Goal: Transaction & Acquisition: Purchase product/service

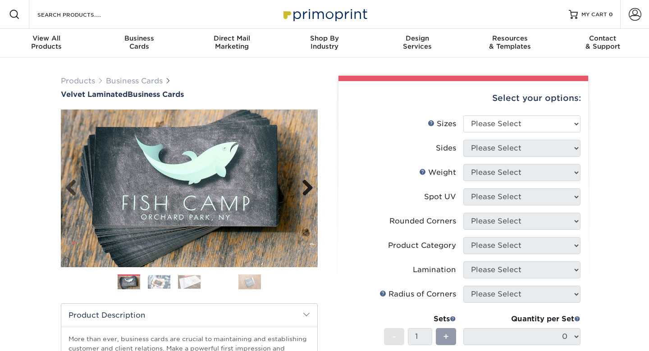
click at [311, 191] on link "Next" at bounding box center [304, 188] width 18 height 18
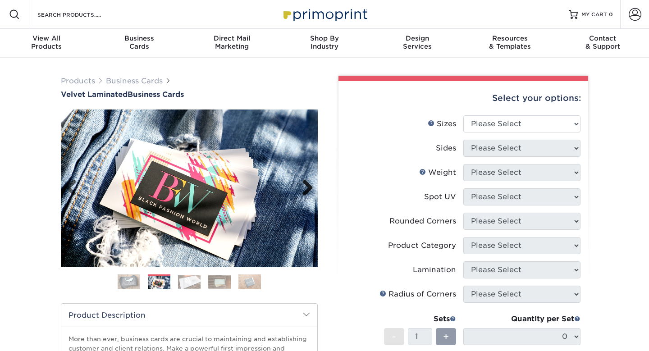
click at [311, 191] on link "Next" at bounding box center [304, 188] width 18 height 18
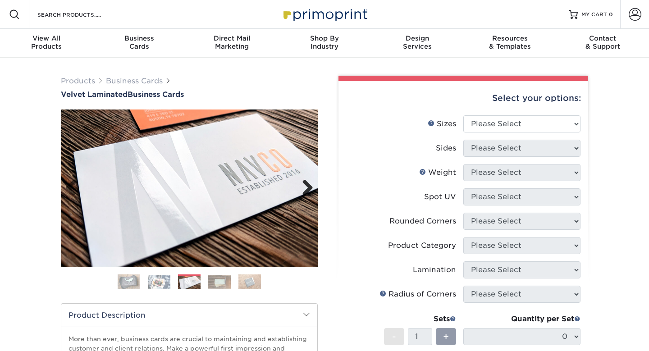
click at [311, 191] on link "Next" at bounding box center [304, 188] width 18 height 18
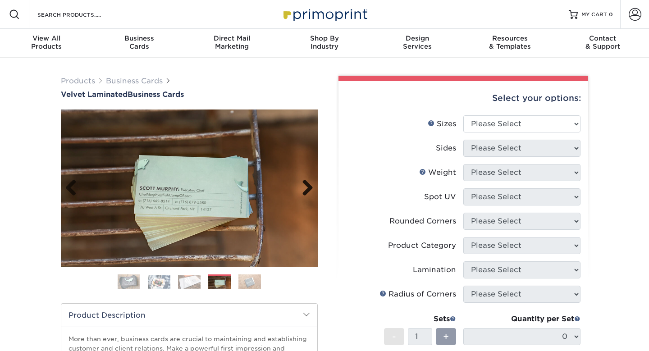
click at [311, 191] on link "Next" at bounding box center [304, 188] width 18 height 18
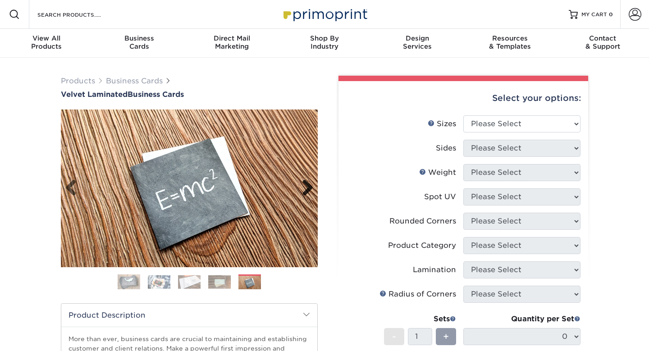
click at [311, 191] on link "Next" at bounding box center [304, 188] width 18 height 18
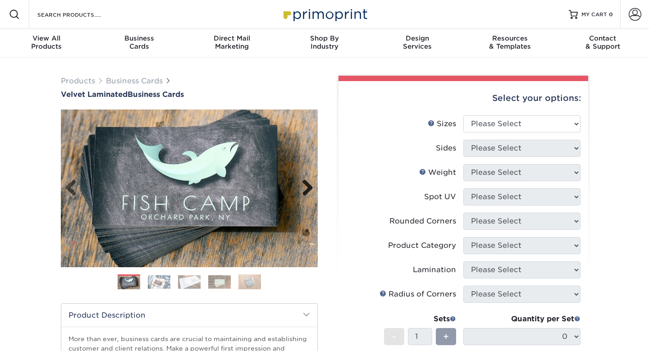
click at [311, 191] on link "Next" at bounding box center [304, 188] width 18 height 18
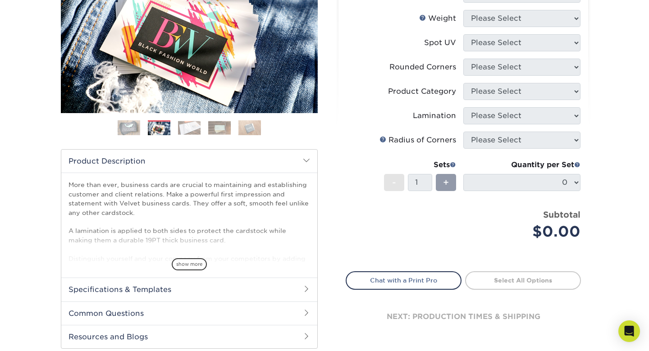
scroll to position [162, 0]
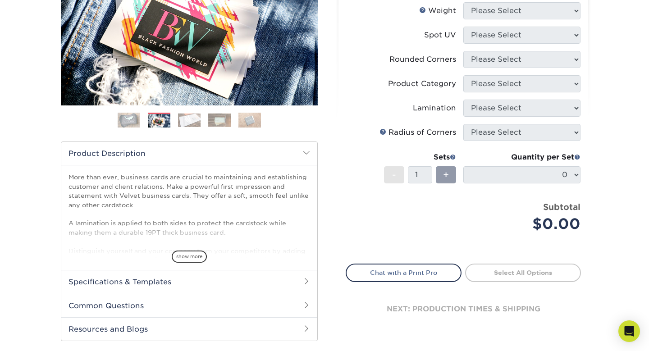
click at [256, 116] on img at bounding box center [249, 120] width 23 height 16
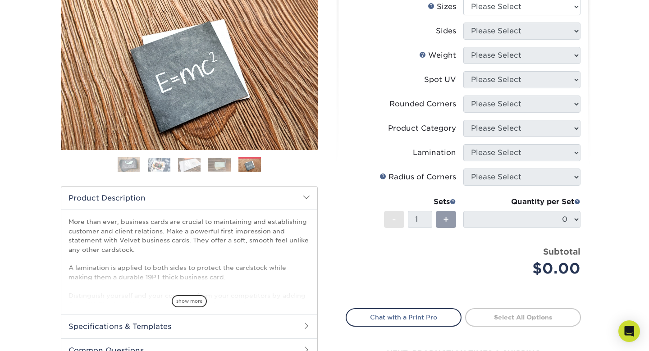
scroll to position [117, 0]
click at [220, 165] on img at bounding box center [219, 165] width 23 height 14
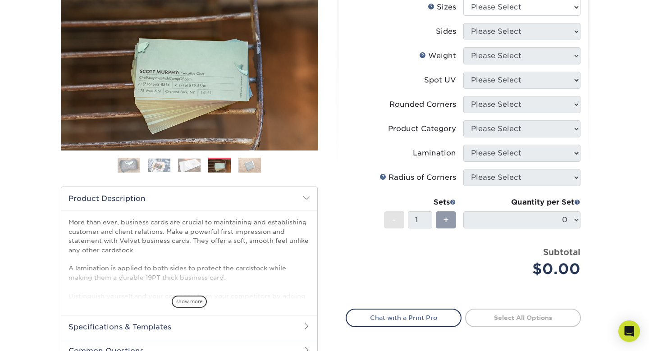
click at [183, 166] on img at bounding box center [189, 165] width 23 height 14
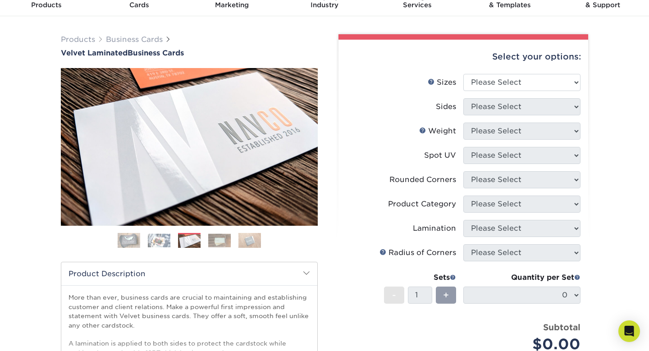
scroll to position [14, 0]
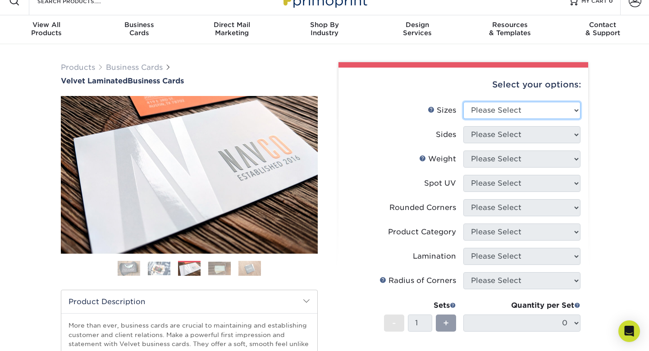
click at [494, 118] on select "Please Select 1.5" x 3.5" - Mini 1.75" x 3.5" - Mini 2" x 2" - Square 2" x 3" -…" at bounding box center [521, 110] width 117 height 17
select select "2.00x3.50"
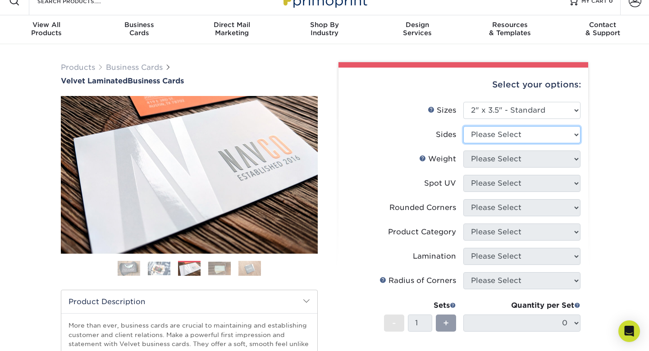
click at [492, 137] on select "Please Select Print Both Sides Print Front Only" at bounding box center [521, 134] width 117 height 17
select select "13abbda7-1d64-4f25-8bb2-c179b224825d"
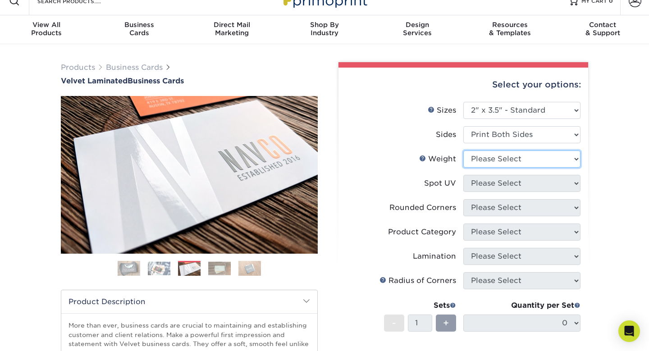
click at [495, 155] on select "Please Select 16PT" at bounding box center [521, 159] width 117 height 17
select select "16PT"
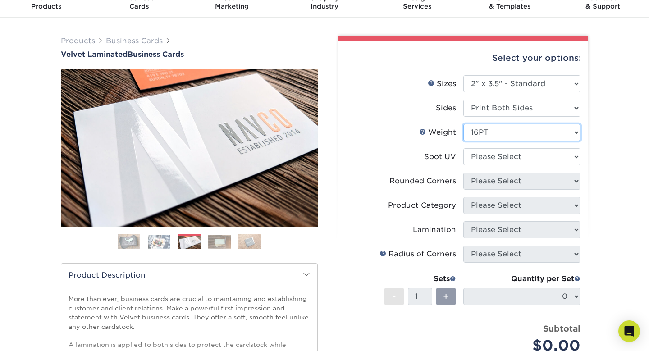
scroll to position [42, 0]
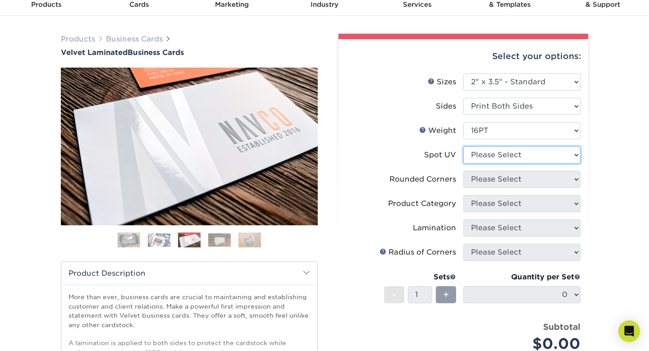
click at [488, 156] on select "Please Select No Spot UV Front and Back (Both Sides) Front Only Back Only" at bounding box center [521, 155] width 117 height 17
select select "0"
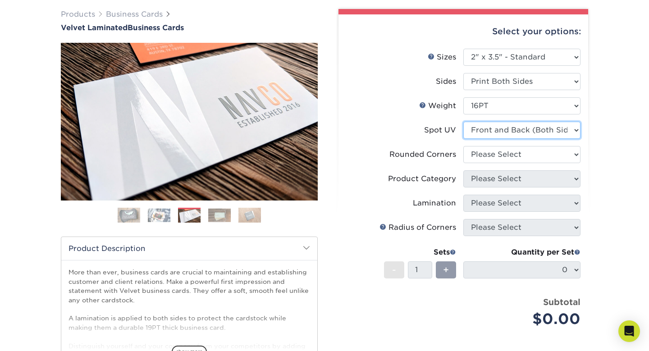
scroll to position [67, 0]
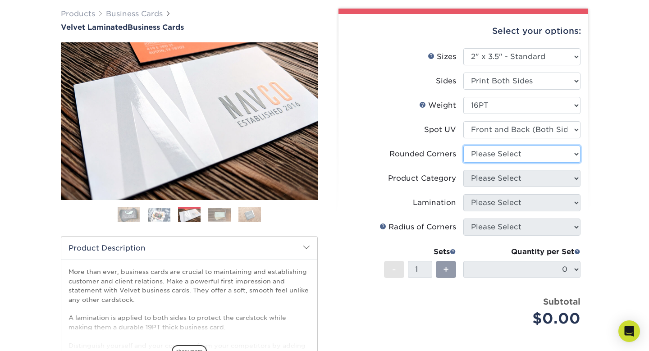
click at [482, 153] on select "Please Select Yes - Round 2 Corners Yes - Round 4 Corners No" at bounding box center [521, 154] width 117 height 17
select select "0"
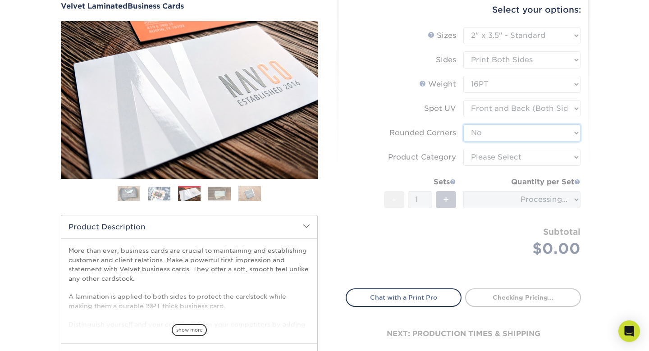
scroll to position [90, 0]
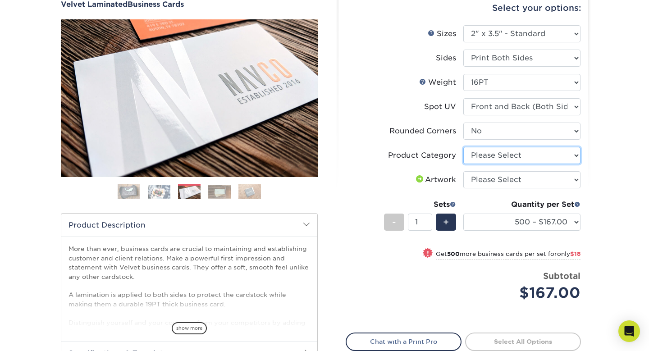
click at [483, 163] on select "Please Select Business Cards" at bounding box center [521, 155] width 117 height 17
select select "3b5148f1-0588-4f88-a218-97bcfdce65c1"
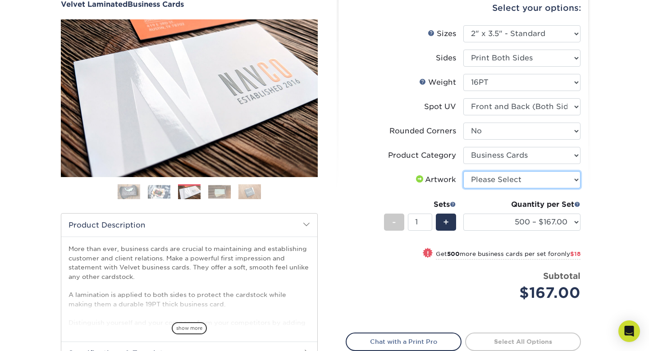
click at [481, 186] on select "Please Select I will upload files I need a design - $100" at bounding box center [521, 179] width 117 height 17
select select "upload"
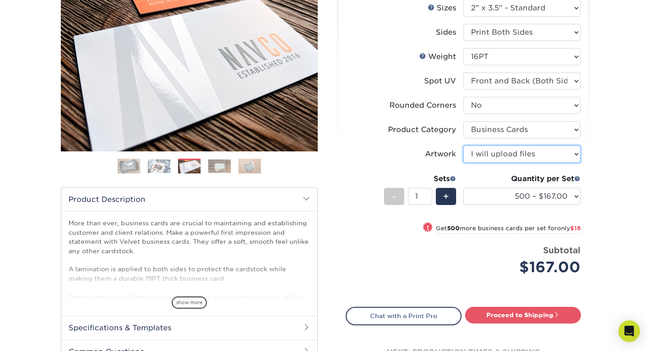
scroll to position [116, 0]
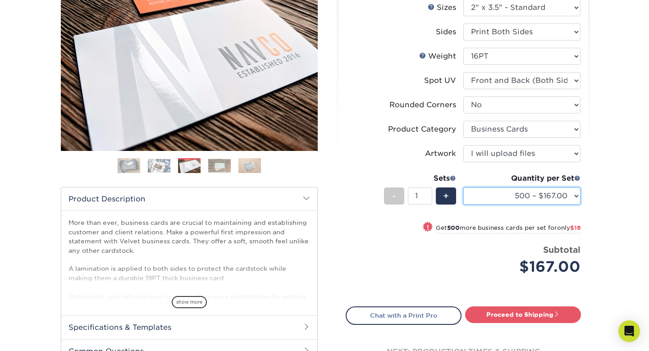
click at [525, 193] on select "500 – $167.00 1000 – $185.00 2500 – $439.00 5000 – $733.00 10000 – $1307.00" at bounding box center [521, 196] width 117 height 17
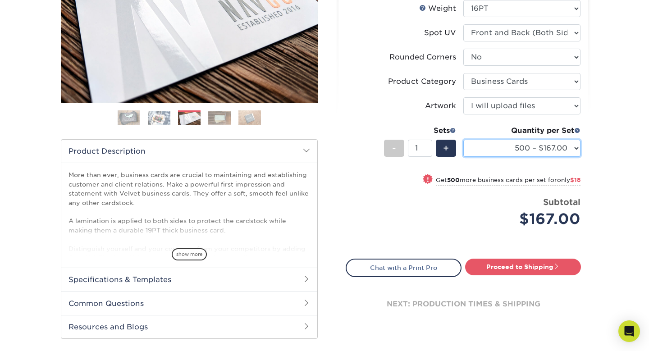
scroll to position [165, 0]
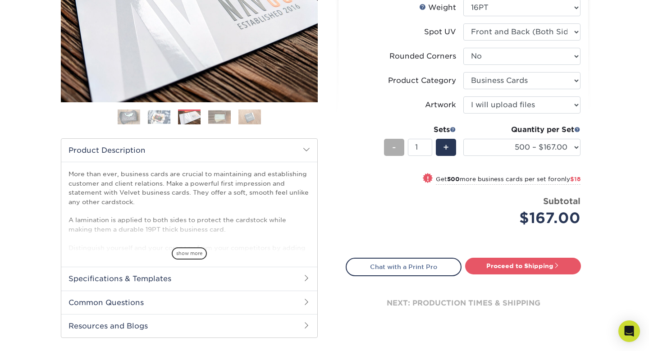
click at [385, 142] on div "-" at bounding box center [394, 147] width 20 height 17
click at [390, 142] on div "-" at bounding box center [394, 147] width 20 height 17
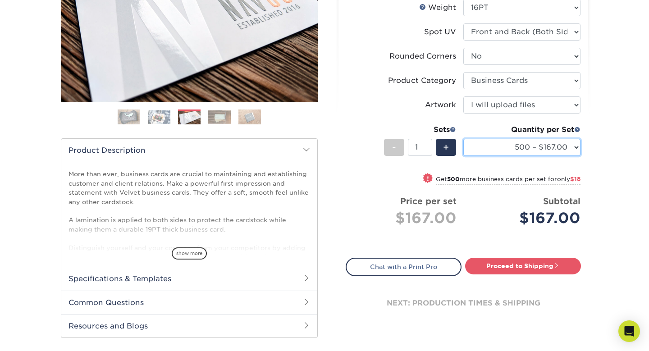
click at [507, 149] on select "500 – $167.00 1000 – $185.00 2500 – $439.00 5000 – $733.00 10000 – $1307.00" at bounding box center [521, 147] width 117 height 17
click at [492, 142] on select "500 – $167.00 1000 – $185.00 2500 – $439.00 5000 – $733.00 10000 – $1307.00" at bounding box center [521, 147] width 117 height 17
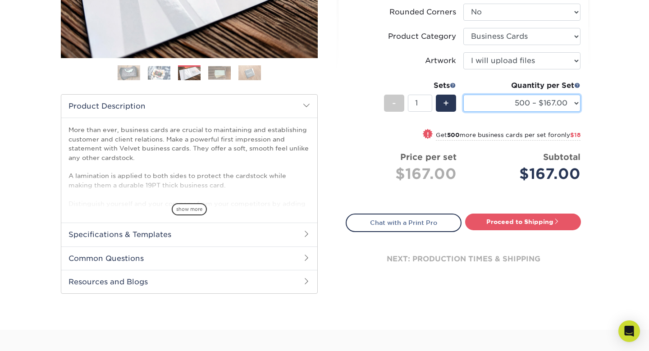
scroll to position [221, 0]
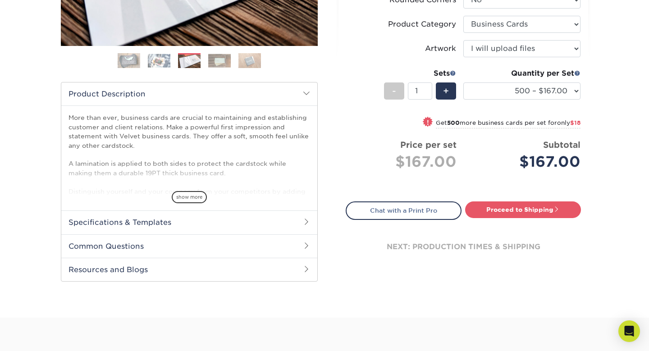
click at [156, 250] on h2 "Common Questions" at bounding box center [189, 245] width 256 height 23
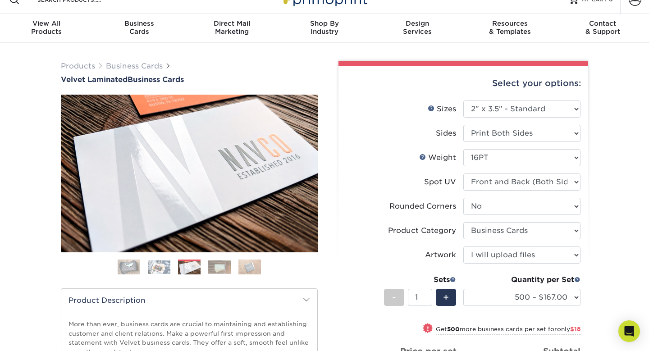
scroll to position [0, 0]
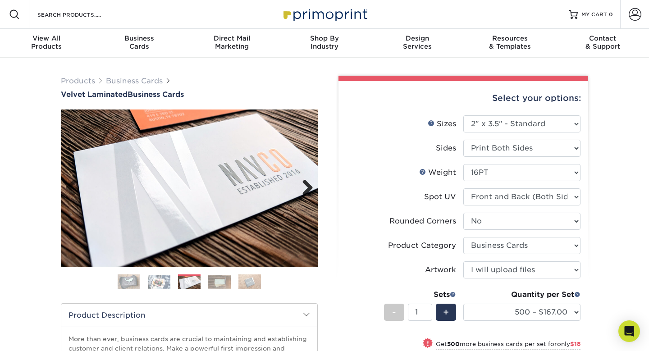
click at [310, 183] on link "Next" at bounding box center [304, 188] width 18 height 18
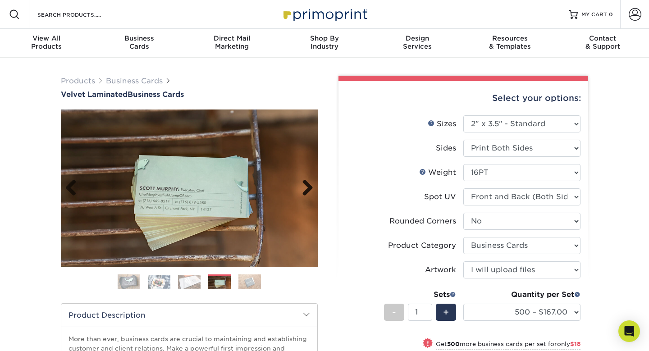
click at [310, 183] on link "Next" at bounding box center [304, 188] width 18 height 18
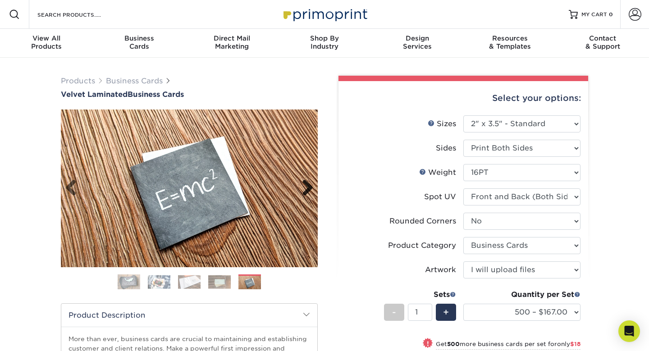
click at [310, 183] on link "Next" at bounding box center [304, 188] width 18 height 18
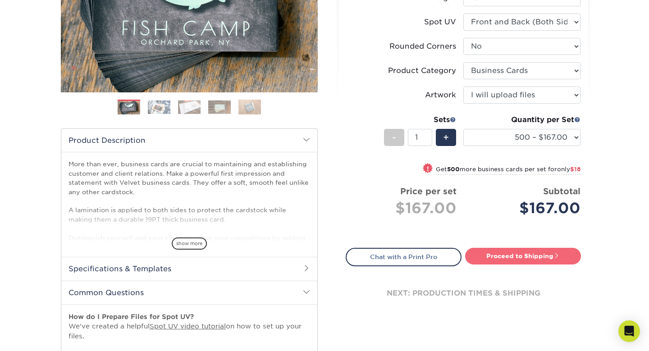
scroll to position [191, 0]
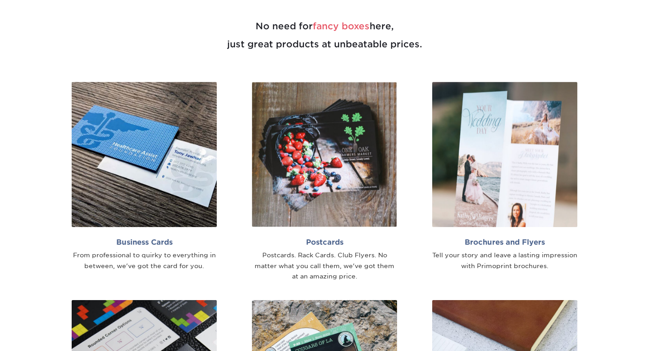
scroll to position [499, 0]
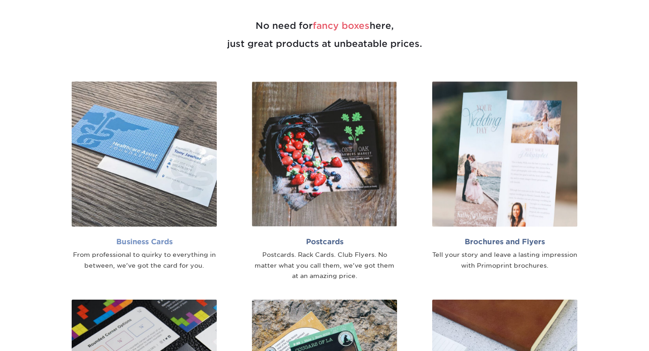
click at [150, 242] on h2 "Business Cards" at bounding box center [144, 242] width 145 height 9
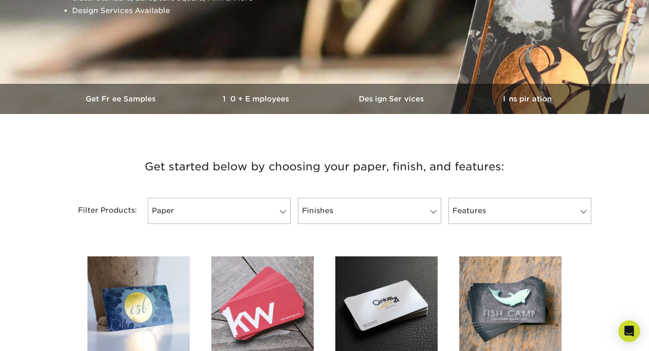
scroll to position [203, 0]
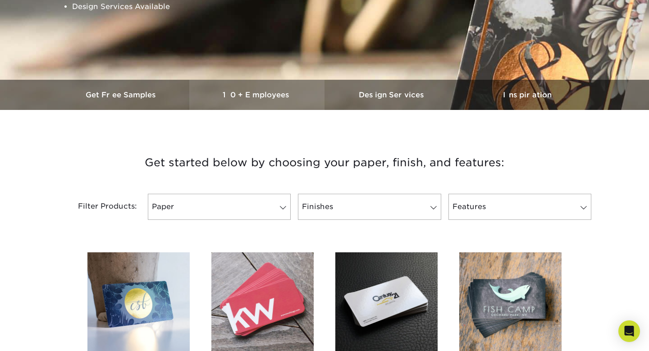
click at [276, 98] on h3 "10+ Employees" at bounding box center [256, 95] width 135 height 9
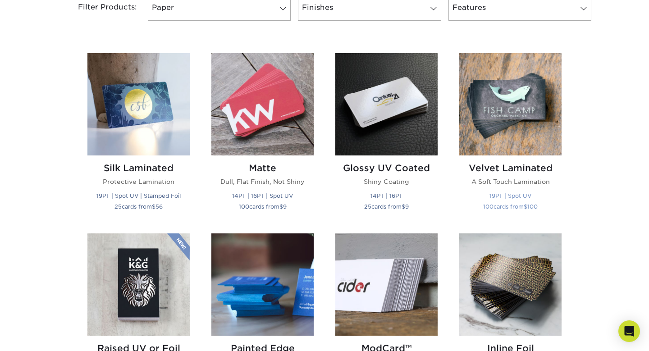
scroll to position [402, 0]
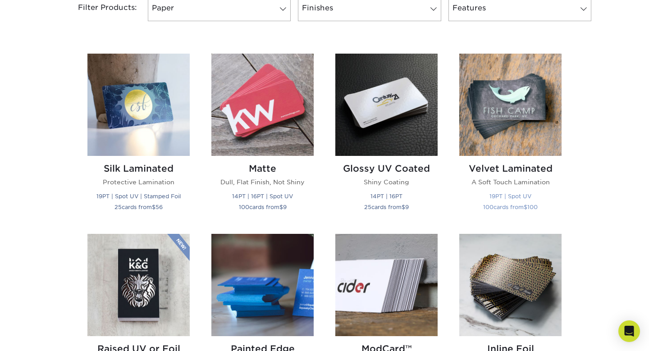
click at [503, 142] on img at bounding box center [510, 105] width 102 height 102
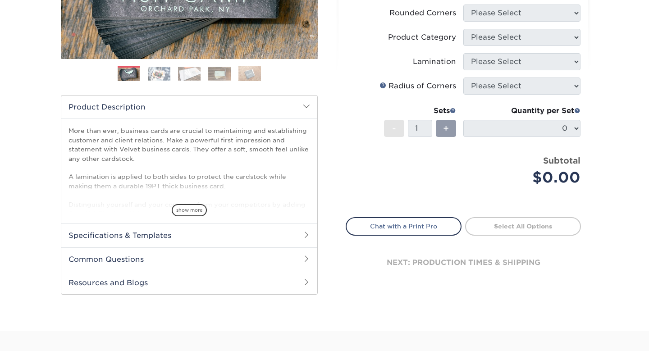
scroll to position [212, 0]
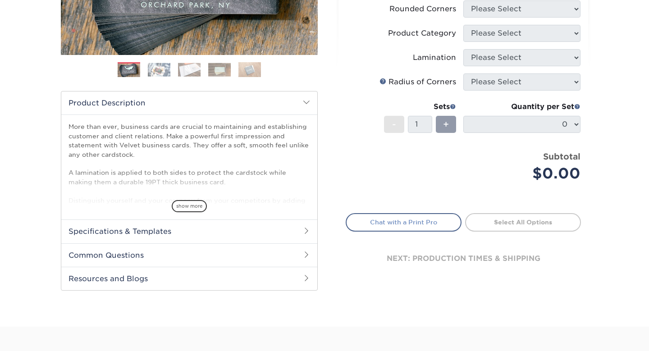
click at [394, 225] on link "Chat with a Print Pro" at bounding box center [404, 222] width 116 height 18
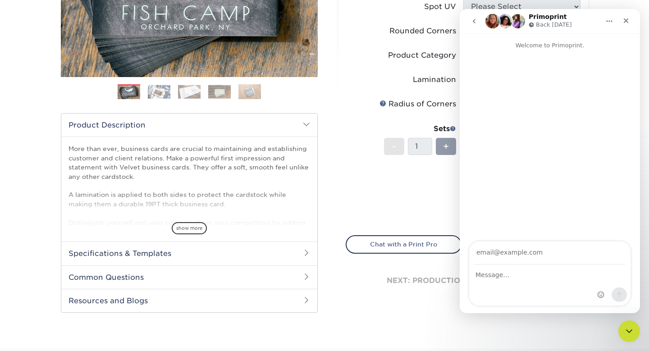
scroll to position [0, 0]
click at [498, 271] on textarea "Message…" at bounding box center [549, 272] width 161 height 15
type textarea "how"
click at [499, 252] on input "Your email" at bounding box center [550, 253] width 151 height 23
type input "ntritsis10@gmail.com"
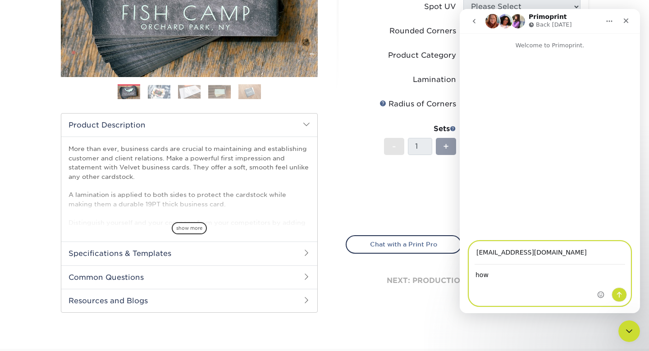
click at [503, 276] on textarea "how" at bounding box center [549, 272] width 161 height 15
click at [509, 276] on textarea "how many designs ca" at bounding box center [549, 272] width 161 height 15
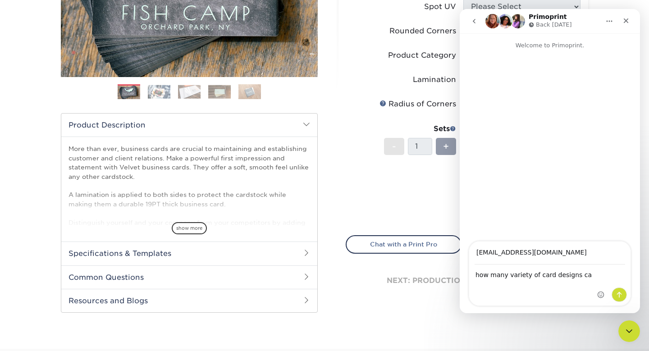
click at [595, 276] on div "Intercom messenger" at bounding box center [612, 274] width 37 height 64
click at [588, 276] on textarea "how many variety of card designs ca" at bounding box center [549, 272] width 161 height 15
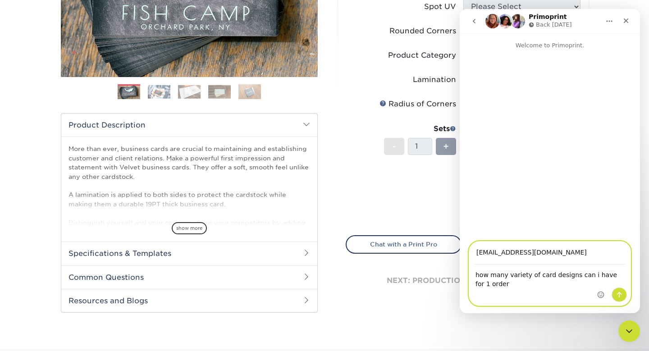
type textarea "how many variety of card designs can i have for 1 order?"
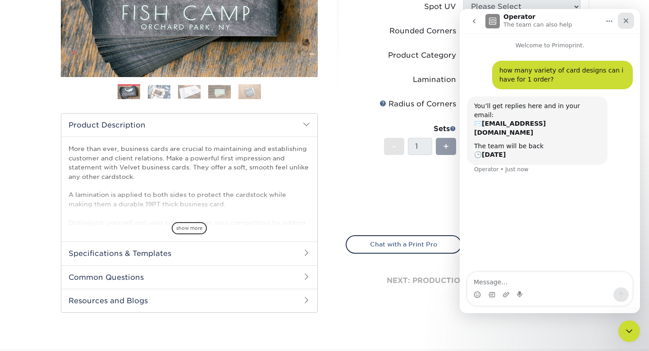
click at [624, 26] on div "Close" at bounding box center [626, 21] width 16 height 16
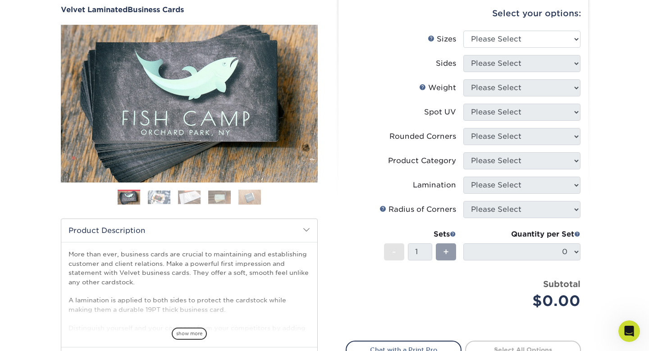
scroll to position [41, 0]
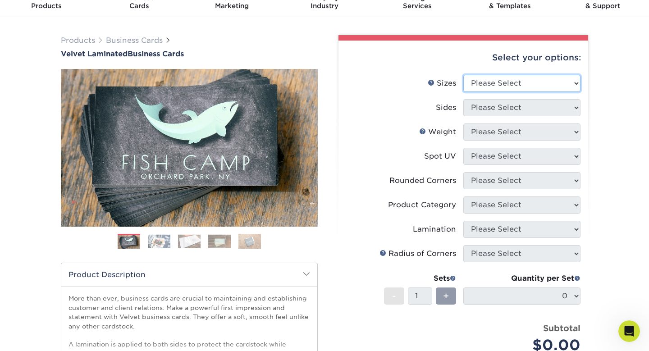
click at [488, 85] on select "Please Select 1.5" x 3.5" - Mini 1.75" x 3.5" - Mini 2" x 2" - Square 2" x 3" -…" at bounding box center [521, 83] width 117 height 17
select select "2.00x3.50"
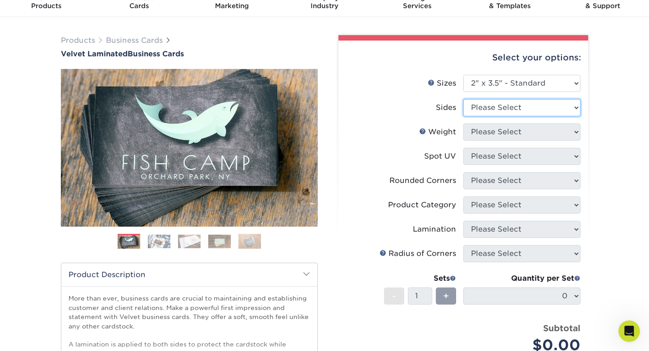
click at [495, 110] on select "Please Select Print Both Sides Print Front Only" at bounding box center [521, 107] width 117 height 17
select select "13abbda7-1d64-4f25-8bb2-c179b224825d"
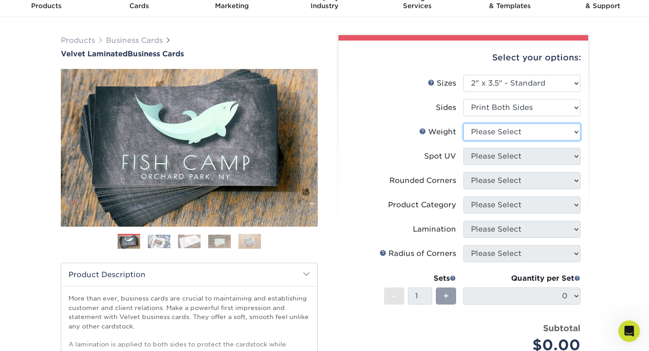
click at [499, 129] on select "Please Select 16PT" at bounding box center [521, 132] width 117 height 17
click at [502, 136] on select "Please Select 16PT" at bounding box center [521, 132] width 117 height 17
select select "16PT"
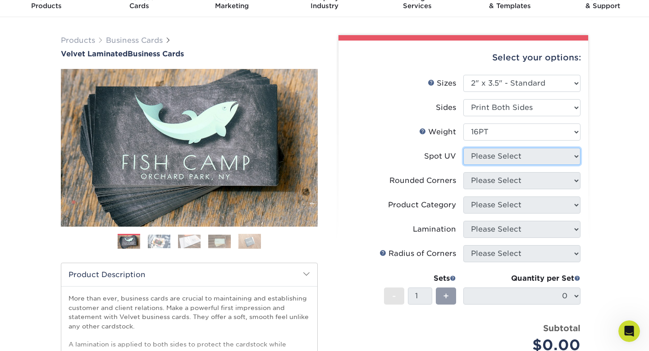
click at [500, 161] on select "Please Select No Spot UV Front and Back (Both Sides) Front Only Back Only" at bounding box center [521, 156] width 117 height 17
select select "0"
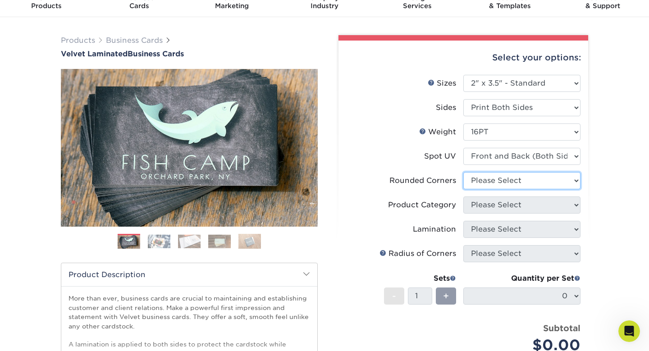
click at [498, 184] on select "Please Select Yes - Round 2 Corners Yes - Round 4 Corners No" at bounding box center [521, 180] width 117 height 17
select select "0"
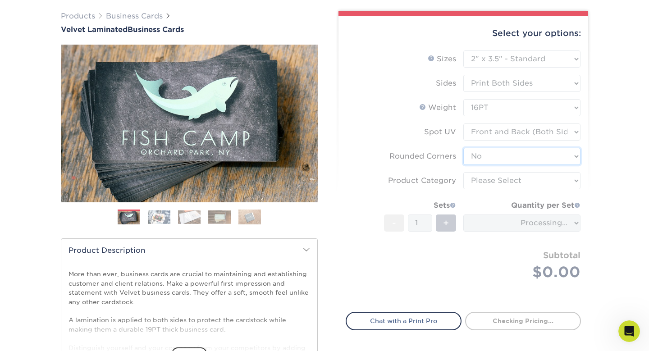
scroll to position [75, 0]
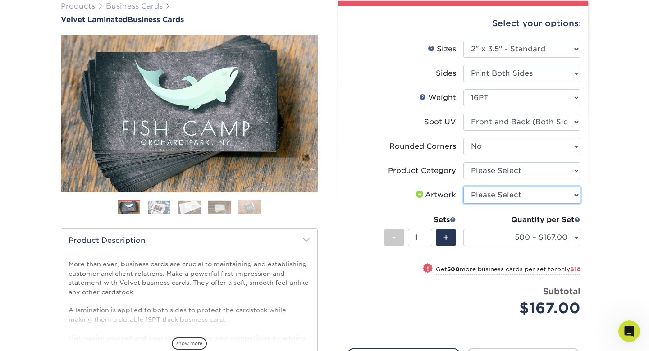
click at [494, 197] on select "Please Select I will upload files I need a design - $100" at bounding box center [521, 195] width 117 height 17
select select "upload"
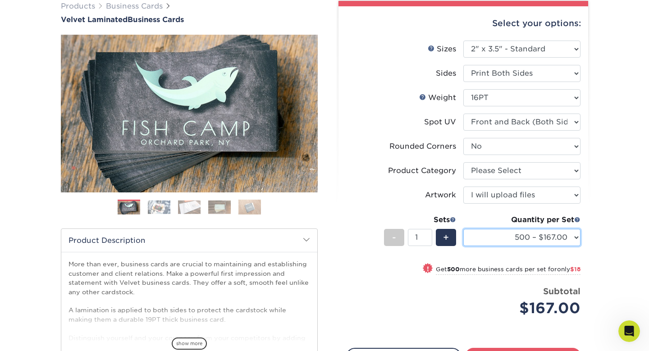
click at [502, 239] on select "500 – $167.00 1000 – $185.00 2500 – $439.00 5000 – $733.00 10000 – $1307.00" at bounding box center [521, 237] width 117 height 17
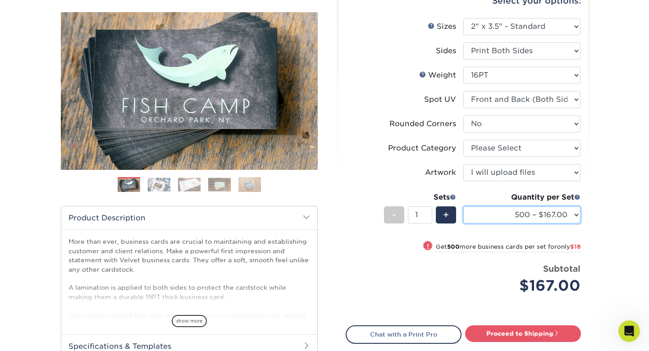
scroll to position [104, 0]
